Goal: Find contact information: Find contact information

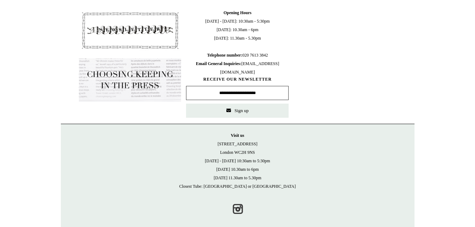
scroll to position [346, 0]
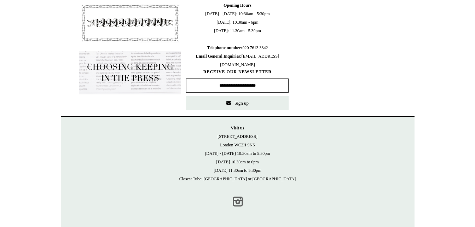
click at [234, 206] on link "Instagram" at bounding box center [238, 202] width 16 height 16
drag, startPoint x: 262, startPoint y: 143, endPoint x: 219, endPoint y: 137, distance: 42.9
click at [219, 137] on p "Visit [GEOGRAPHIC_DATA][STREET_ADDRESS] [DATE] - [DATE] 10:30am to 5:30pm [DATE…" at bounding box center [237, 153] width 339 height 59
copy p "[STREET_ADDRESS]"
click at [291, 173] on p "Visit us 21 Tower Street London WC2H 9NS Monday - Friday 10:30am to 5:30pm Satu…" at bounding box center [237, 153] width 339 height 59
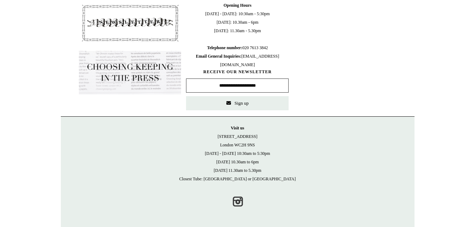
drag, startPoint x: 277, startPoint y: 48, endPoint x: 201, endPoint y: 48, distance: 76.0
click at [201, 48] on span "Opening Hours Monday - Friday: 10:30am - 5:30pm Saturday: 10.30am - 6pm Sunday:…" at bounding box center [237, 35] width 102 height 68
click at [273, 46] on span "Opening Hours Monday - Friday: 10:30am - 5:30pm Saturday: 10.30am - 6pm Sunday:…" at bounding box center [237, 35] width 102 height 68
click at [271, 59] on span "Opening Hours Monday - Friday: 10:30am - 5:30pm Saturday: 10.30am - 6pm Sunday:…" at bounding box center [237, 35] width 102 height 68
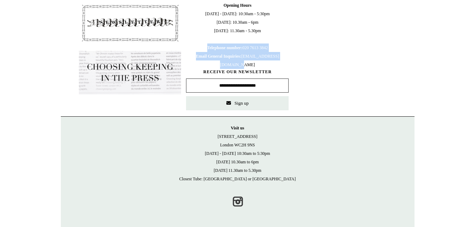
drag, startPoint x: 267, startPoint y: 64, endPoint x: 199, endPoint y: 49, distance: 70.1
click at [199, 49] on span "Opening Hours Monday - Friday: 10:30am - 5:30pm Saturday: 10.30am - 6pm Sunday:…" at bounding box center [237, 35] width 102 height 68
copy span "Telephone number : 020 7613 3842 Email General Inquiries: info@choosingkeeping.…"
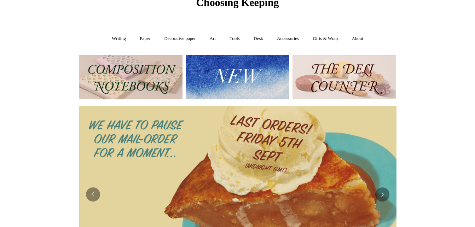
scroll to position [0, 0]
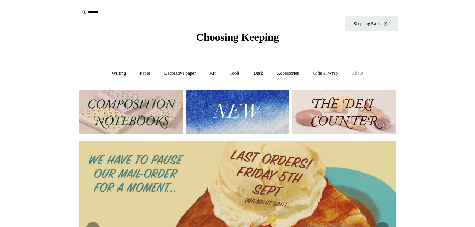
click at [360, 78] on link "About +" at bounding box center [357, 73] width 24 height 19
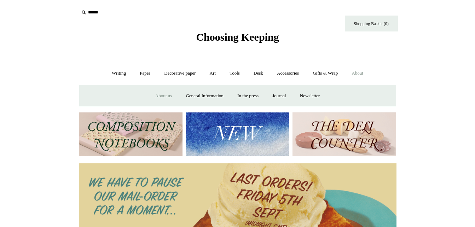
click at [157, 92] on link "About us" at bounding box center [163, 96] width 29 height 19
